Goal: Information Seeking & Learning: Check status

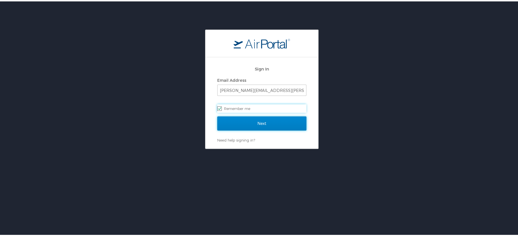
click at [257, 122] on input "Next" at bounding box center [261, 122] width 89 height 14
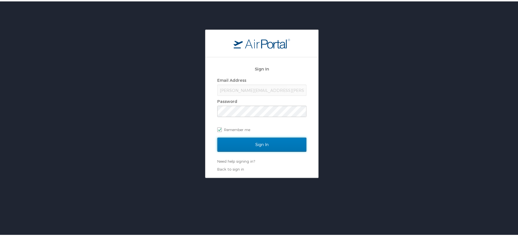
click at [198, 134] on div "Sign In Email Address kelly.smythe@cbtravel.com Password Remember me Sign In Ne…" at bounding box center [262, 102] width 524 height 148
click at [252, 141] on input "Sign In" at bounding box center [261, 143] width 89 height 14
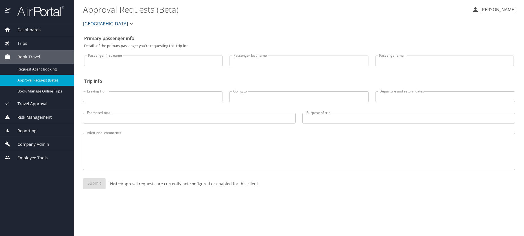
click at [19, 132] on span "Reporting" at bounding box center [23, 131] width 26 height 6
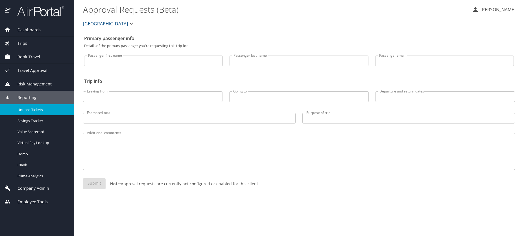
click at [32, 111] on span "Unused Tickets" at bounding box center [42, 109] width 50 height 5
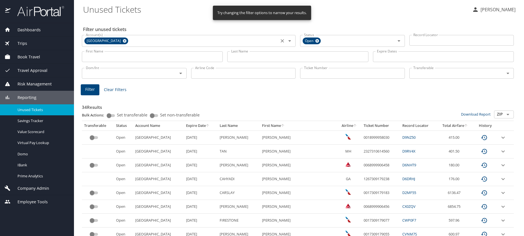
click at [122, 40] on icon at bounding box center [124, 41] width 4 height 6
click at [102, 58] on input "First Name" at bounding box center [152, 56] width 141 height 11
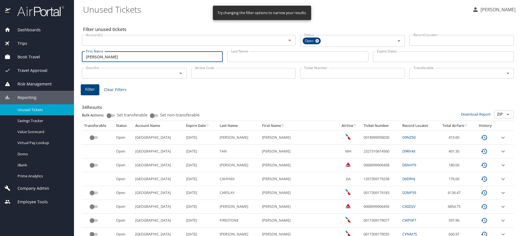
type input "ashley"
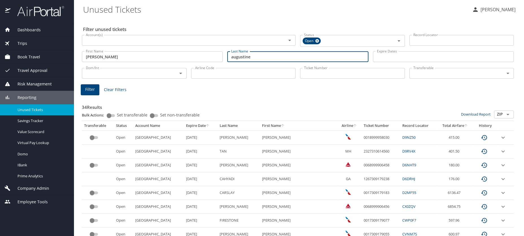
type input "augustine"
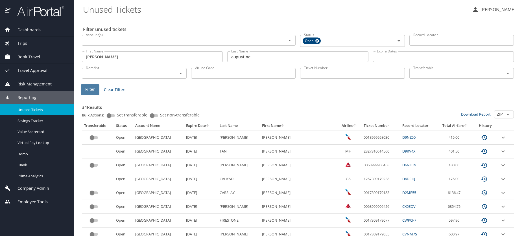
click at [91, 92] on span "Filter" at bounding box center [90, 89] width 10 height 7
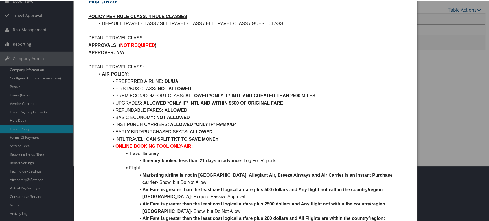
scroll to position [71, 0]
